Goal: Transaction & Acquisition: Purchase product/service

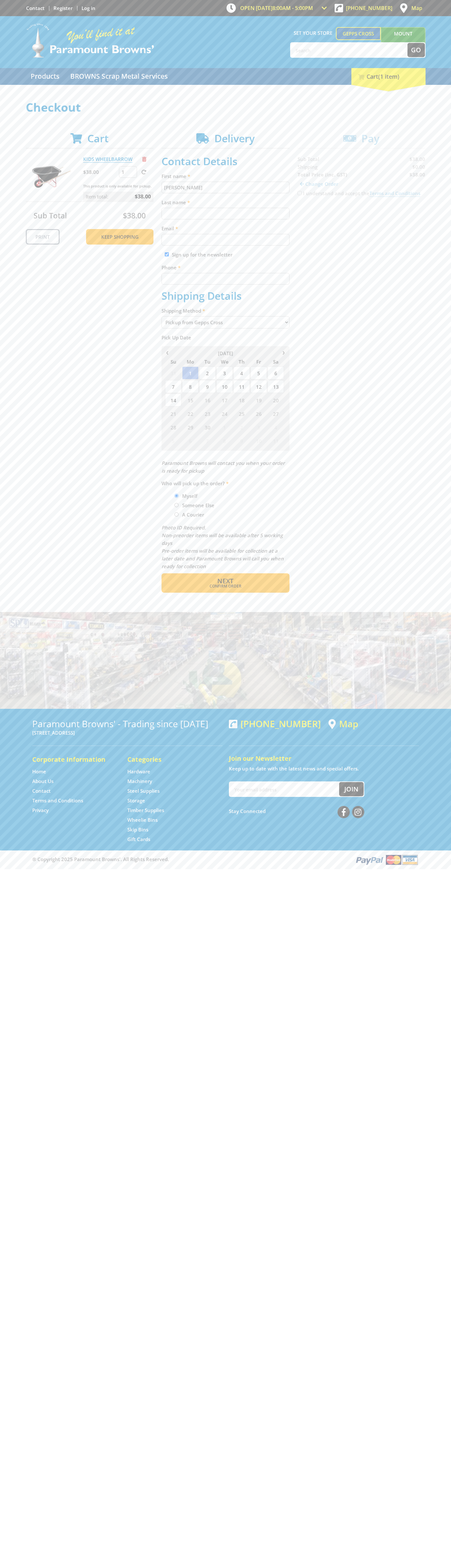
type input "[PERSON_NAME]"
type input "[EMAIL_ADDRESS][DOMAIN_NAME]"
type input "0293744000"
click at [226, 581] on span "Next" at bounding box center [226, 580] width 16 height 9
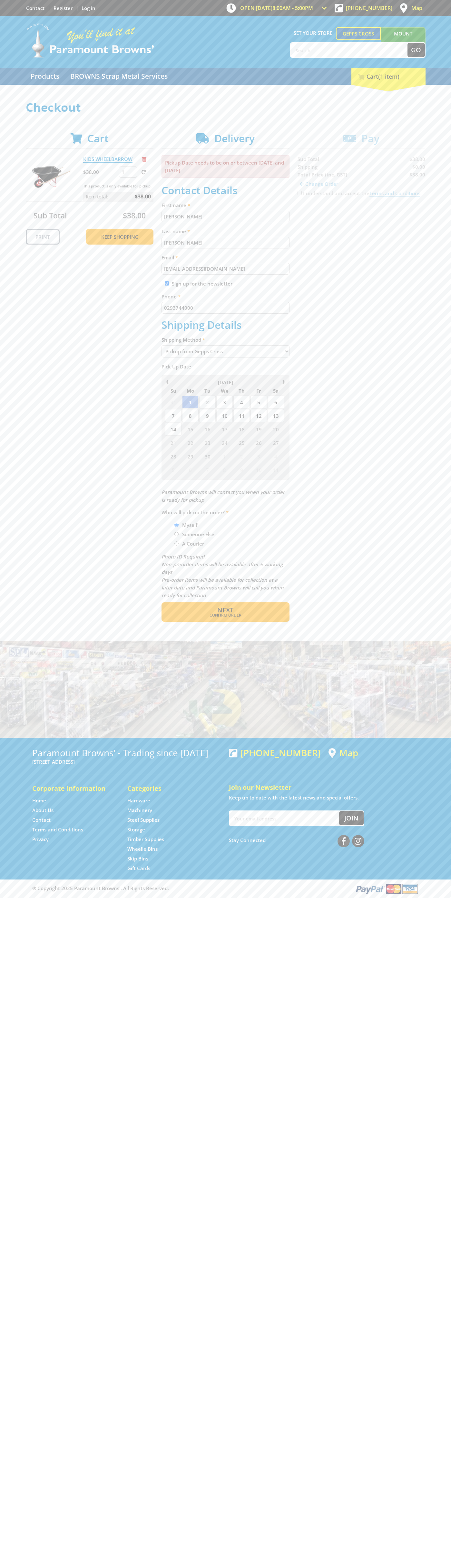
type input "[PERSON_NAME]"
click at [226, 616] on span "Confirm order" at bounding box center [226, 615] width 100 height 4
click at [226, 610] on span "Next" at bounding box center [226, 610] width 16 height 9
